Goal: Check status: Check status

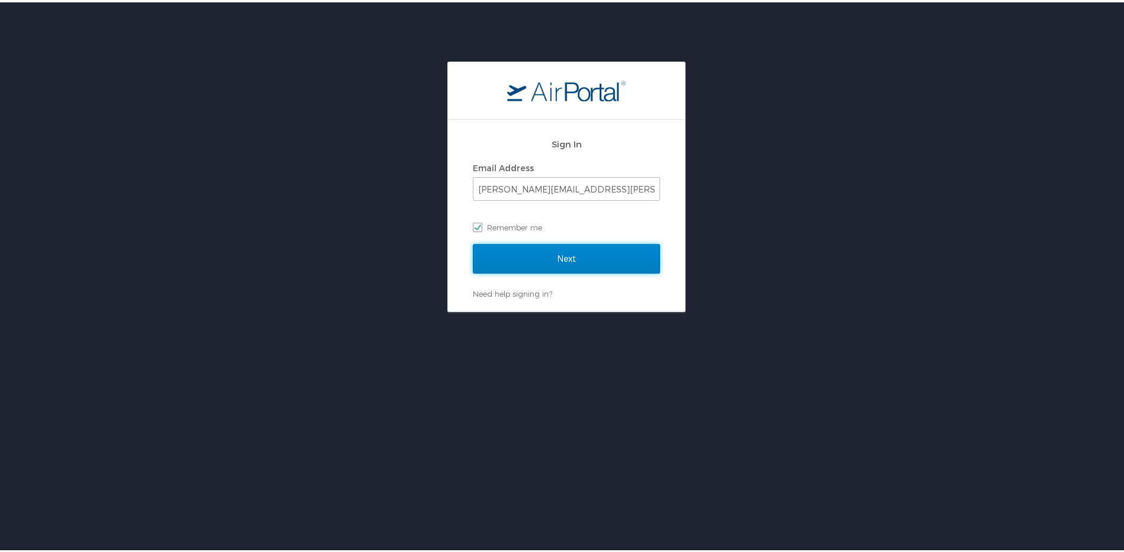
click at [573, 263] on input "Next" at bounding box center [566, 257] width 187 height 30
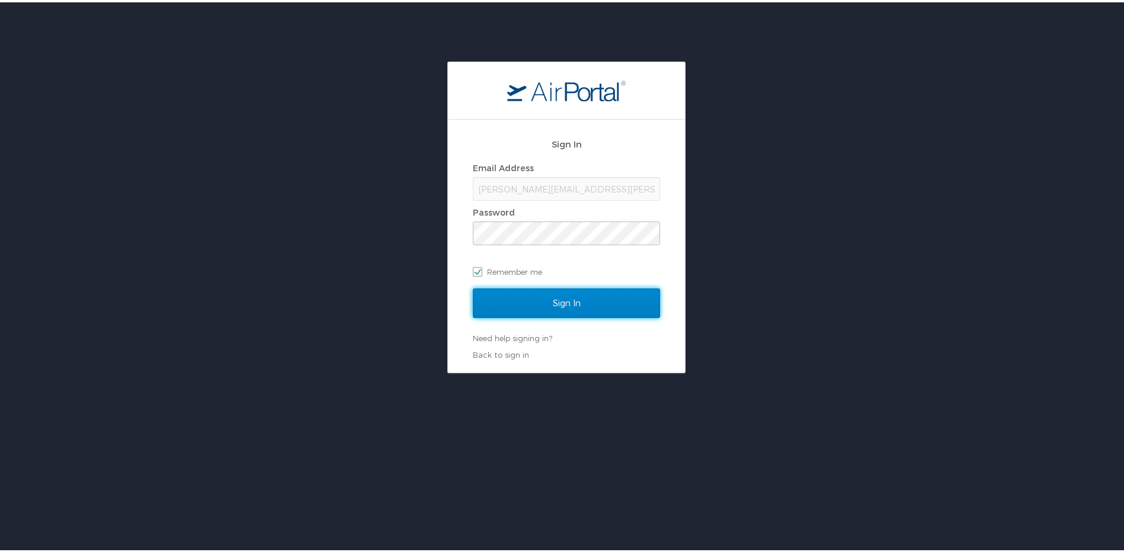
click at [552, 303] on input "Sign In" at bounding box center [566, 301] width 187 height 30
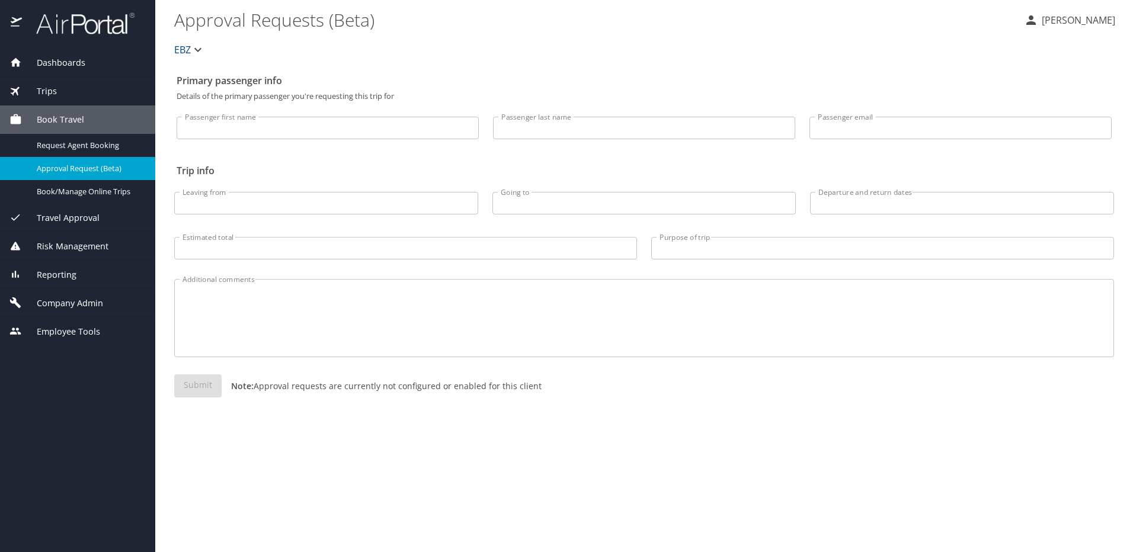
click at [81, 85] on div "Trips" at bounding box center [77, 91] width 136 height 13
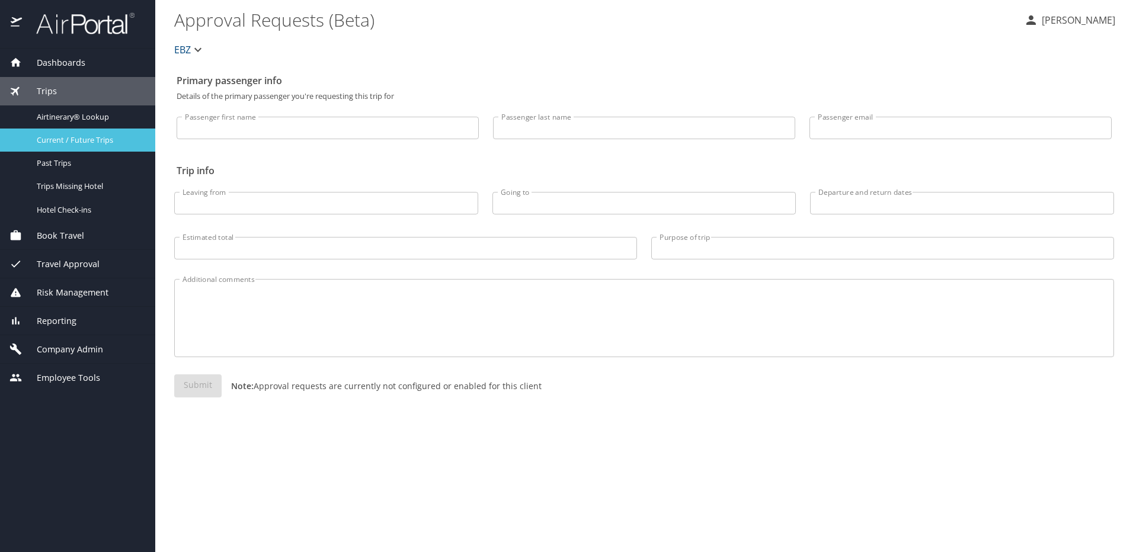
click at [110, 140] on span "Current / Future Trips" at bounding box center [89, 140] width 104 height 11
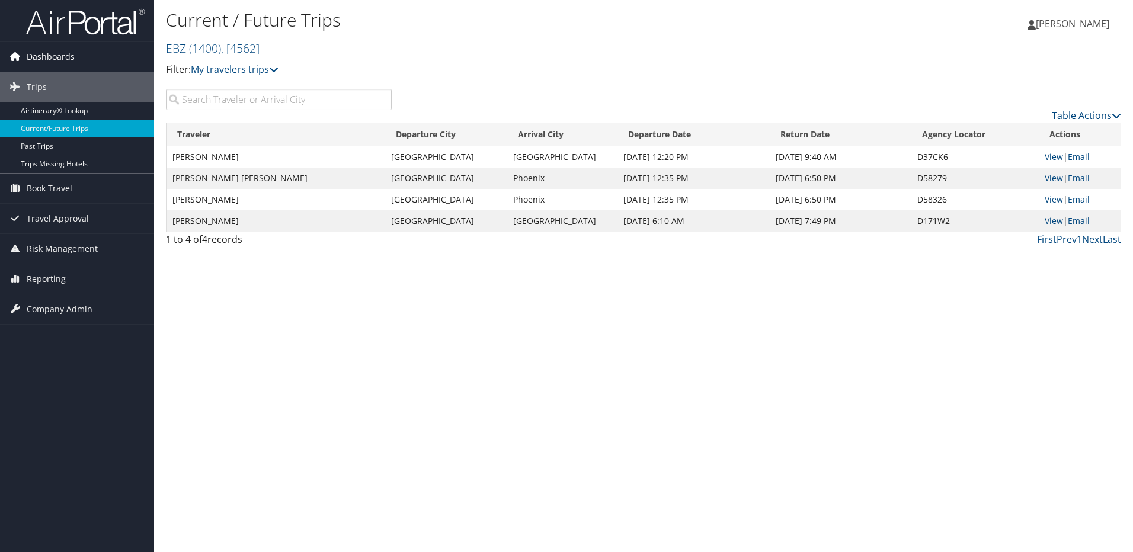
click at [49, 53] on span "Dashboards" at bounding box center [51, 57] width 48 height 30
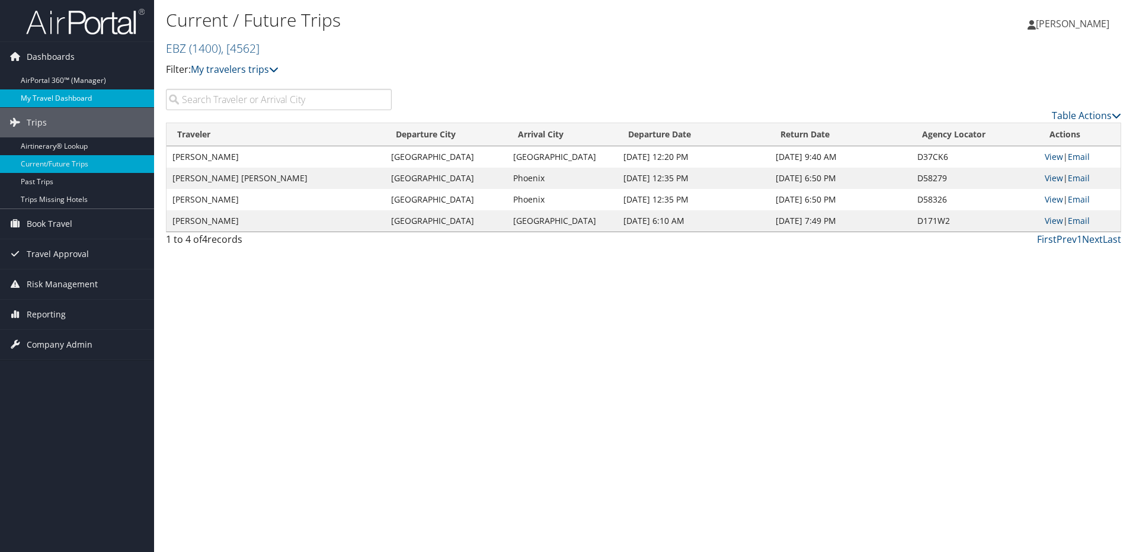
click at [46, 94] on link "My Travel Dashboard" at bounding box center [77, 98] width 154 height 18
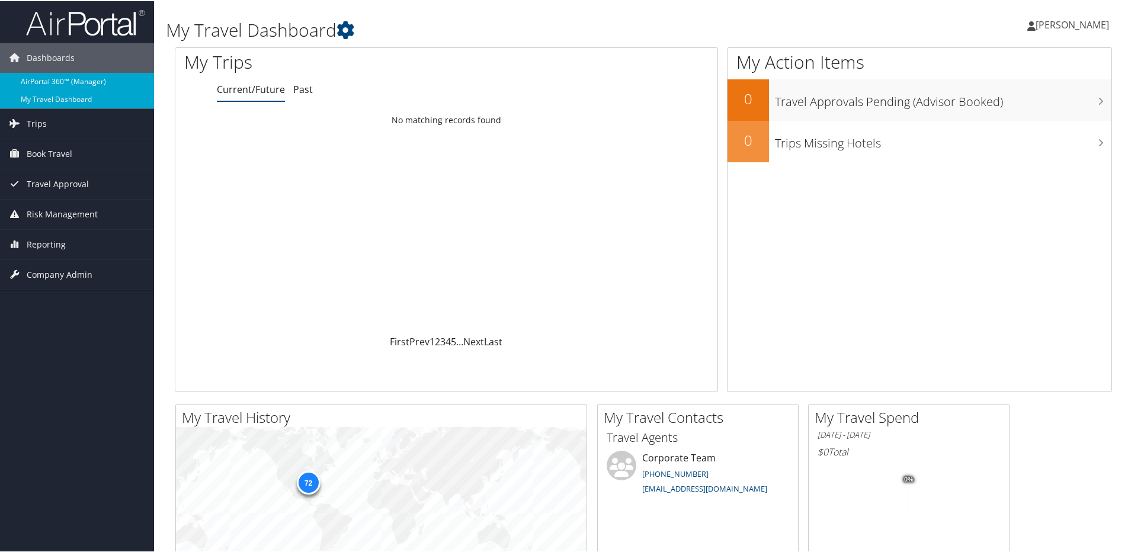
click at [46, 75] on link "AirPortal 360™ (Manager)" at bounding box center [77, 81] width 154 height 18
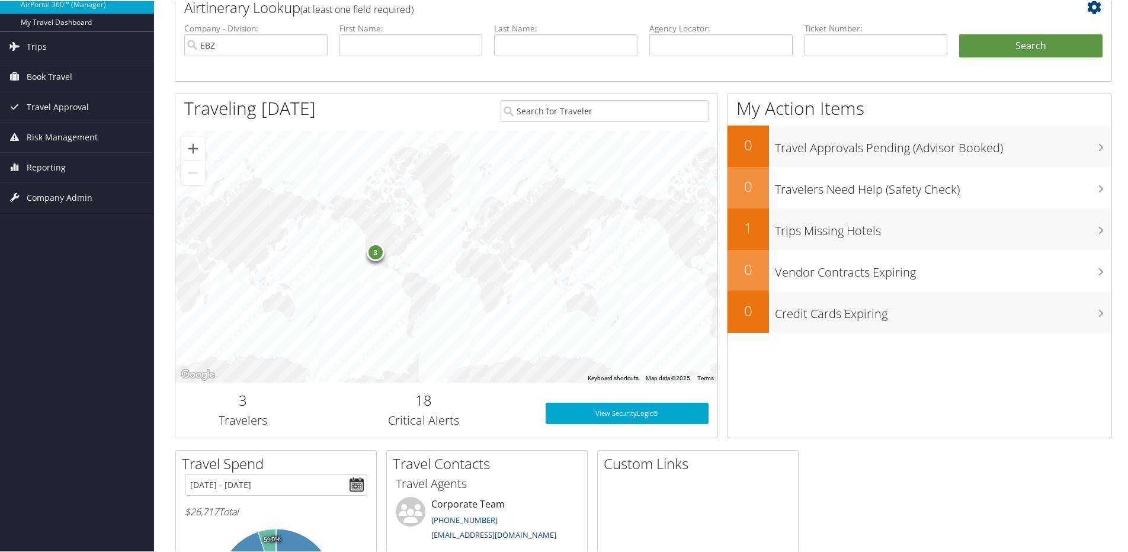
scroll to position [54, 0]
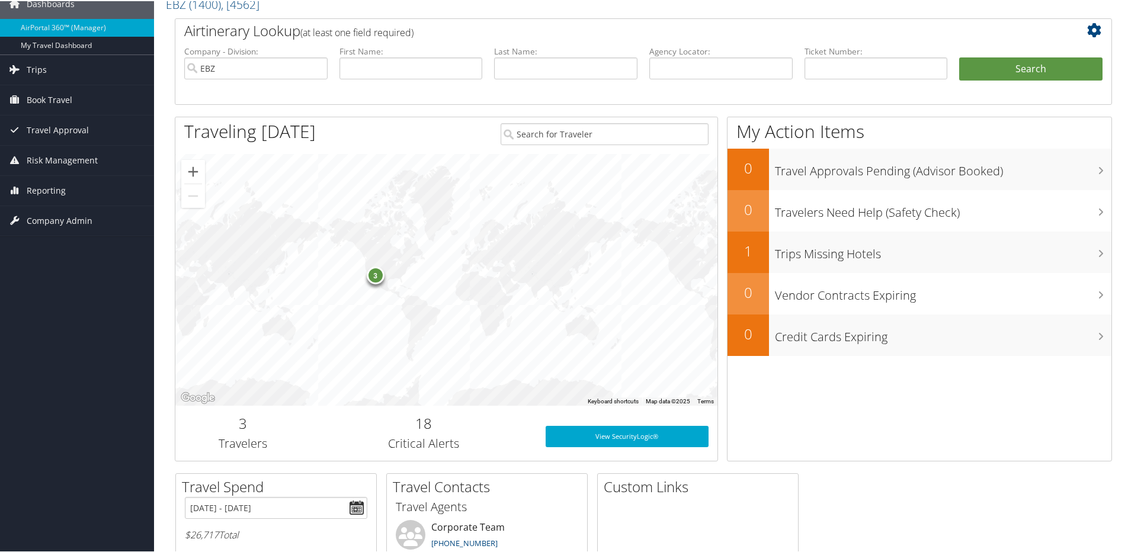
click at [374, 278] on div "3" at bounding box center [376, 274] width 18 height 18
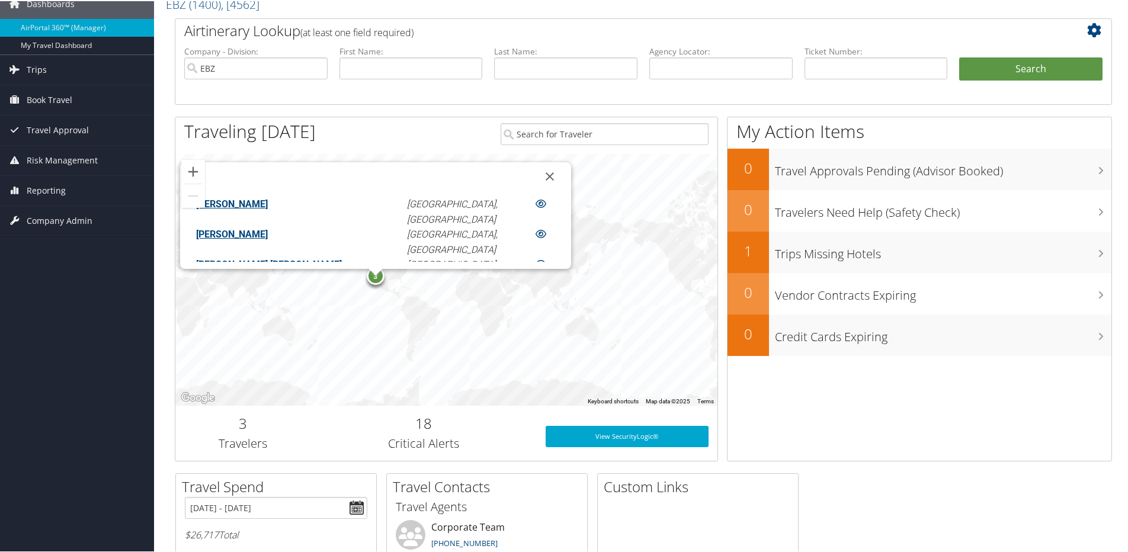
click at [268, 199] on link "[PERSON_NAME]" at bounding box center [232, 202] width 72 height 11
